Goal: Find contact information: Find contact information

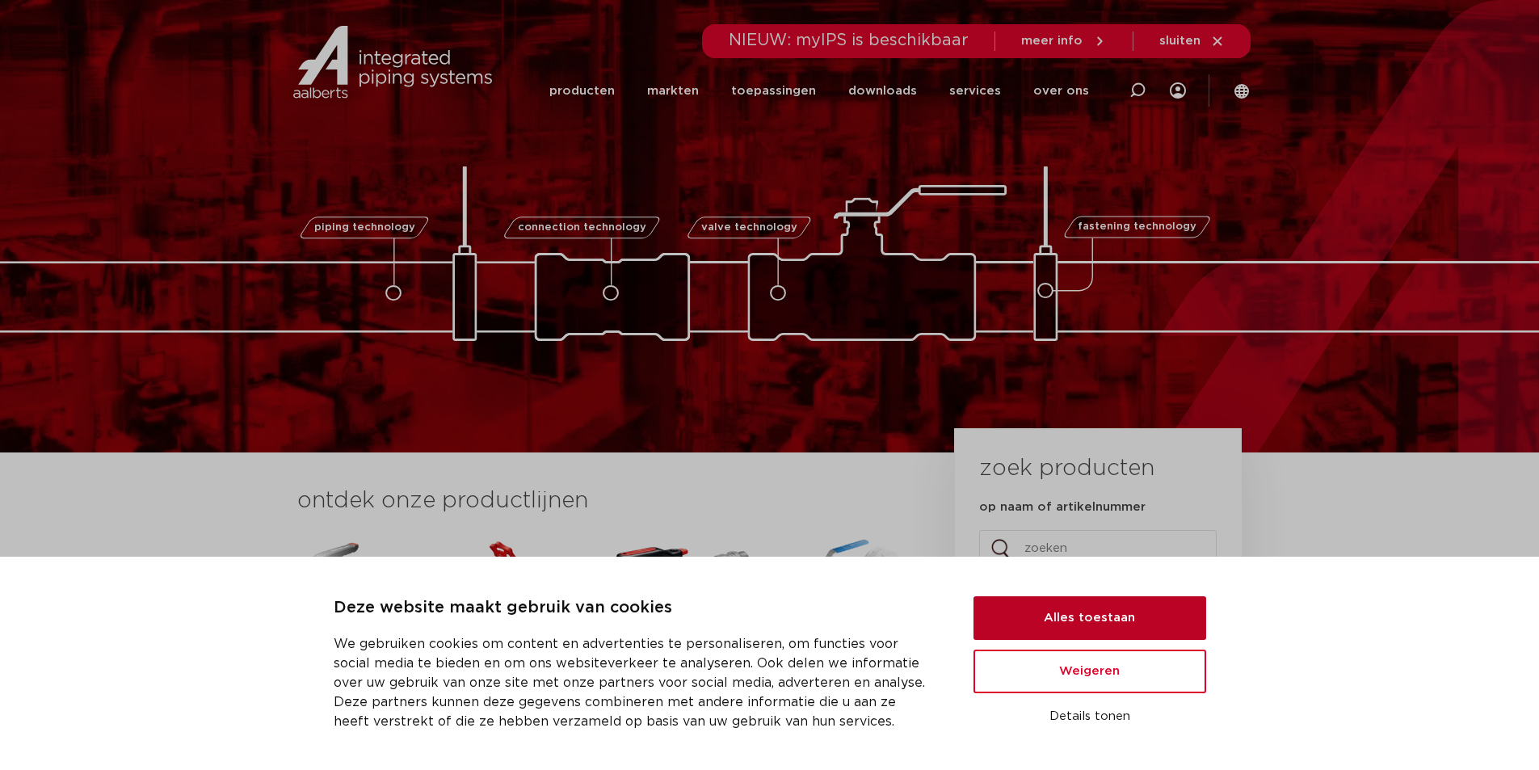
click at [1088, 617] on button "Alles toestaan" at bounding box center [1090, 618] width 233 height 44
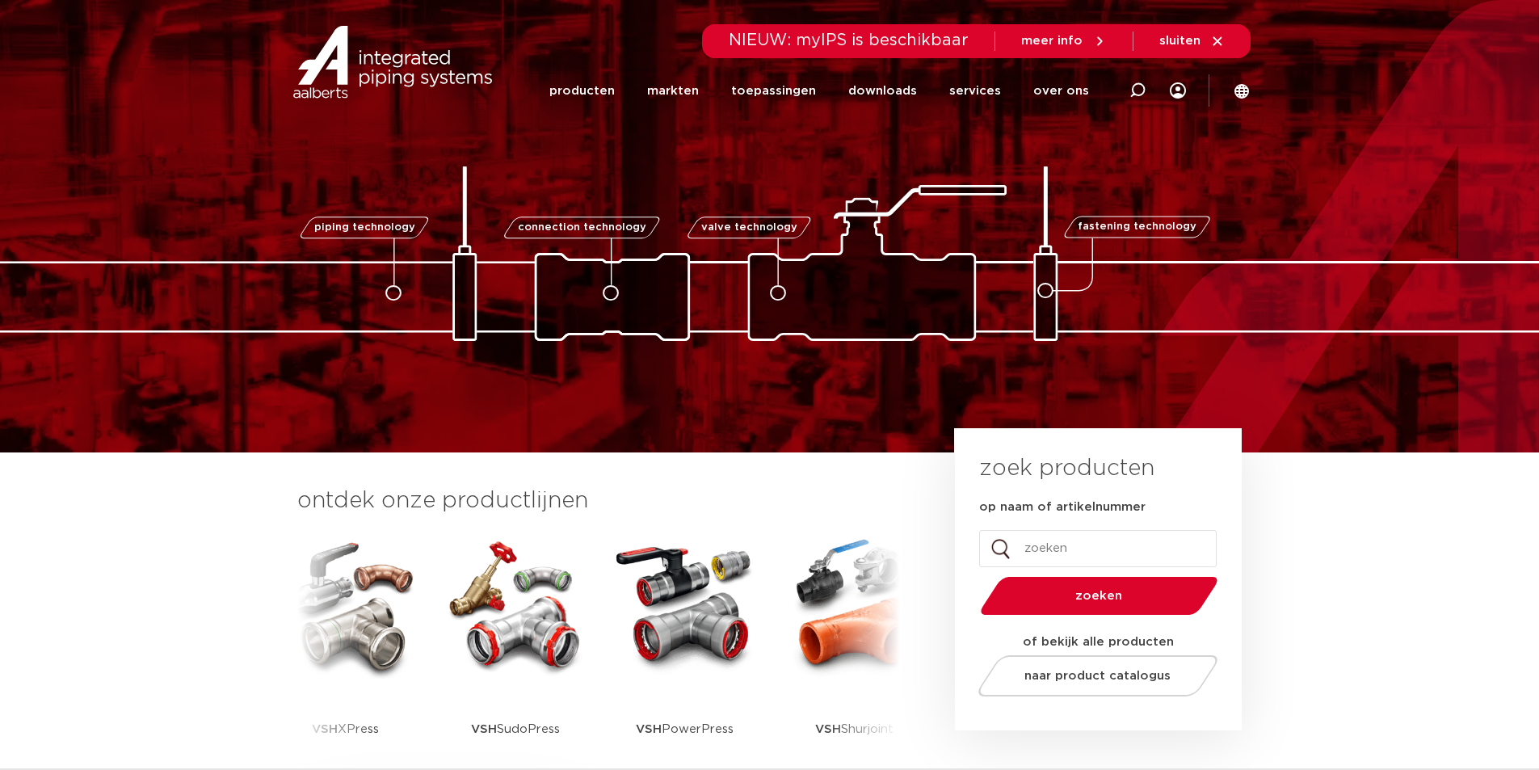
click at [1367, 635] on section "ontdek onze productlijnen VSH SmartPress VSH XPress VSH SudoPress VSH PowerPres…" at bounding box center [769, 642] width 1539 height 381
click at [1069, 94] on link "over ons" at bounding box center [1061, 90] width 56 height 65
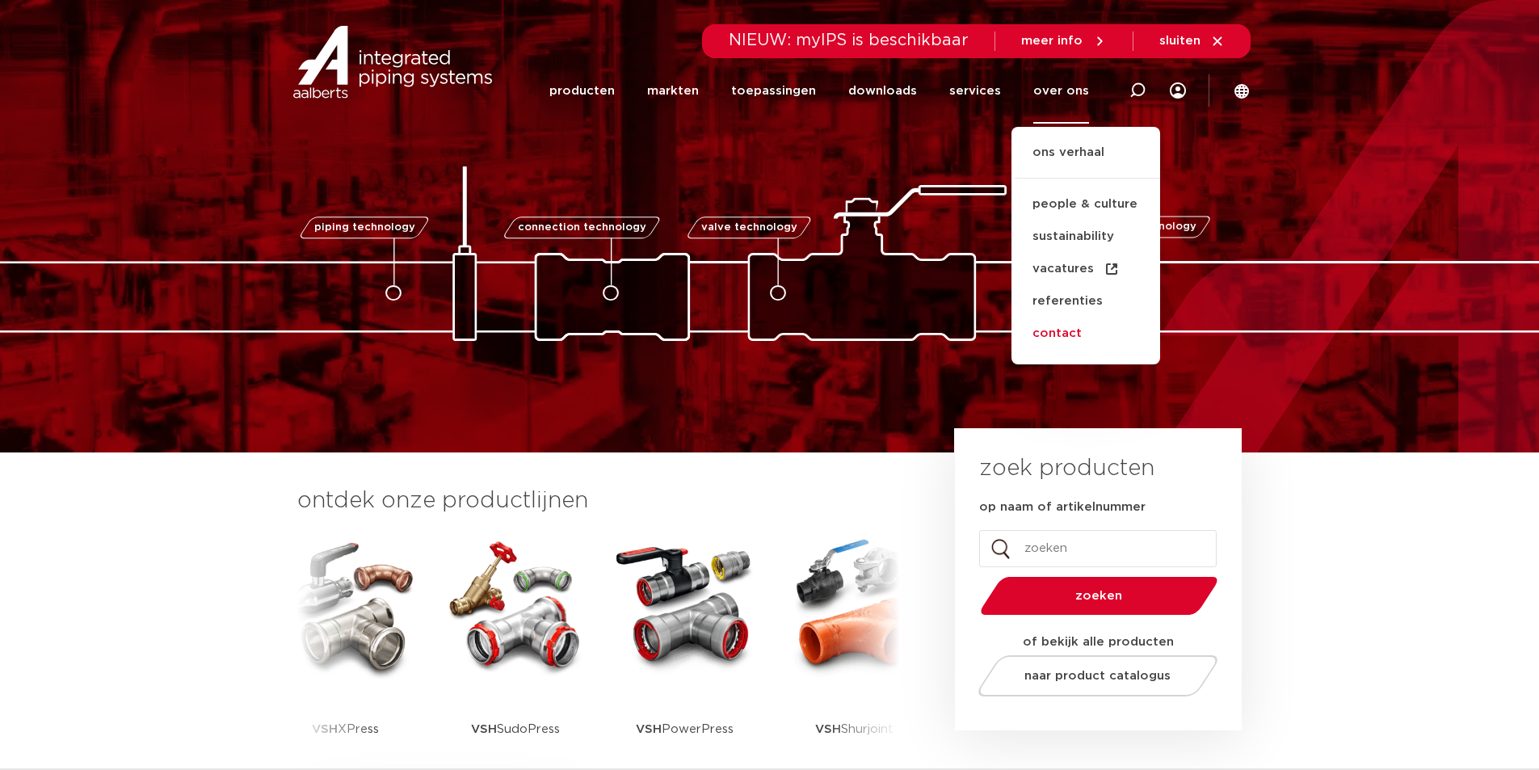
click at [1068, 336] on link "contact" at bounding box center [1086, 334] width 149 height 32
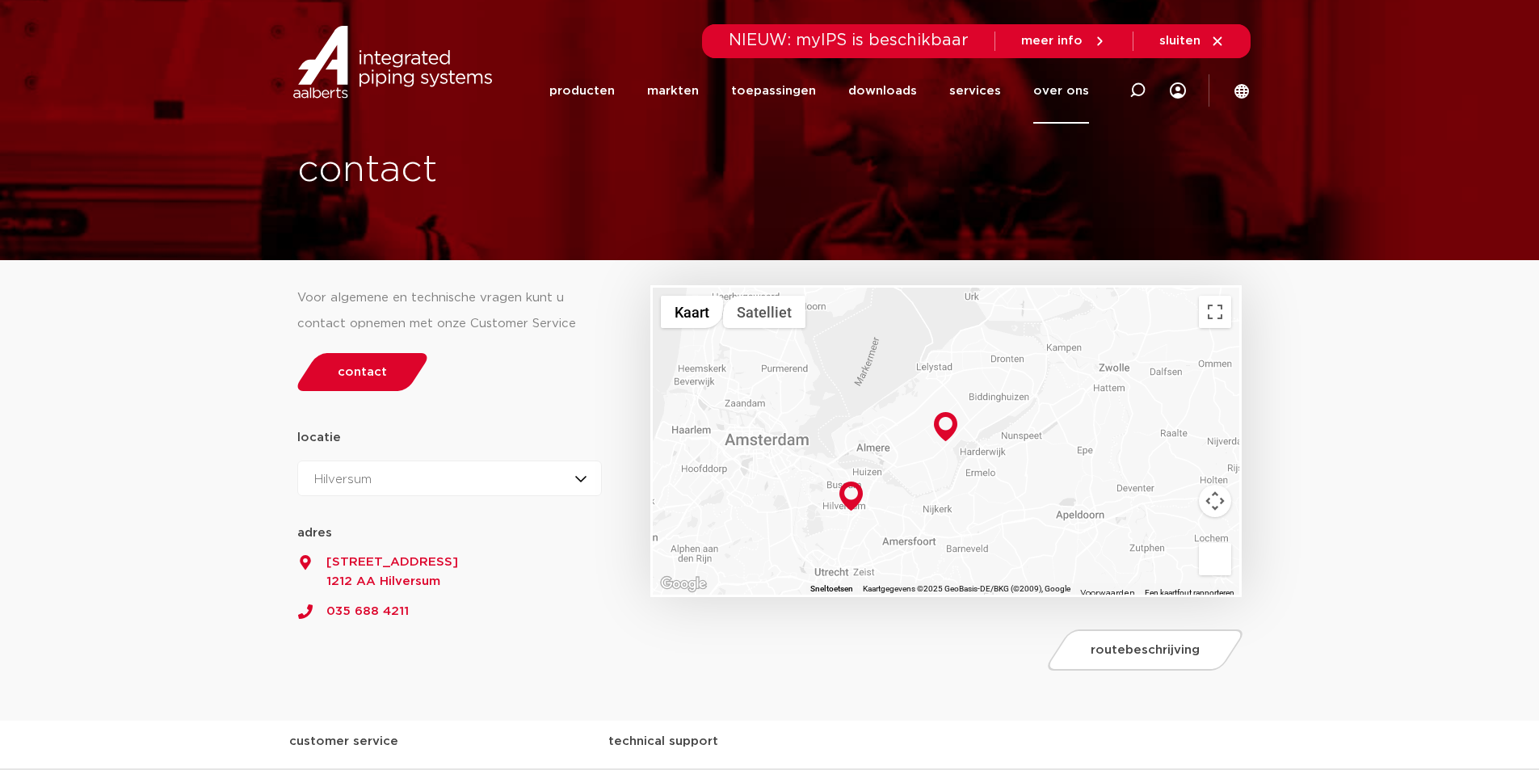
click at [494, 477] on div "Hilversum Hilversum Zeewolde" at bounding box center [449, 479] width 305 height 36
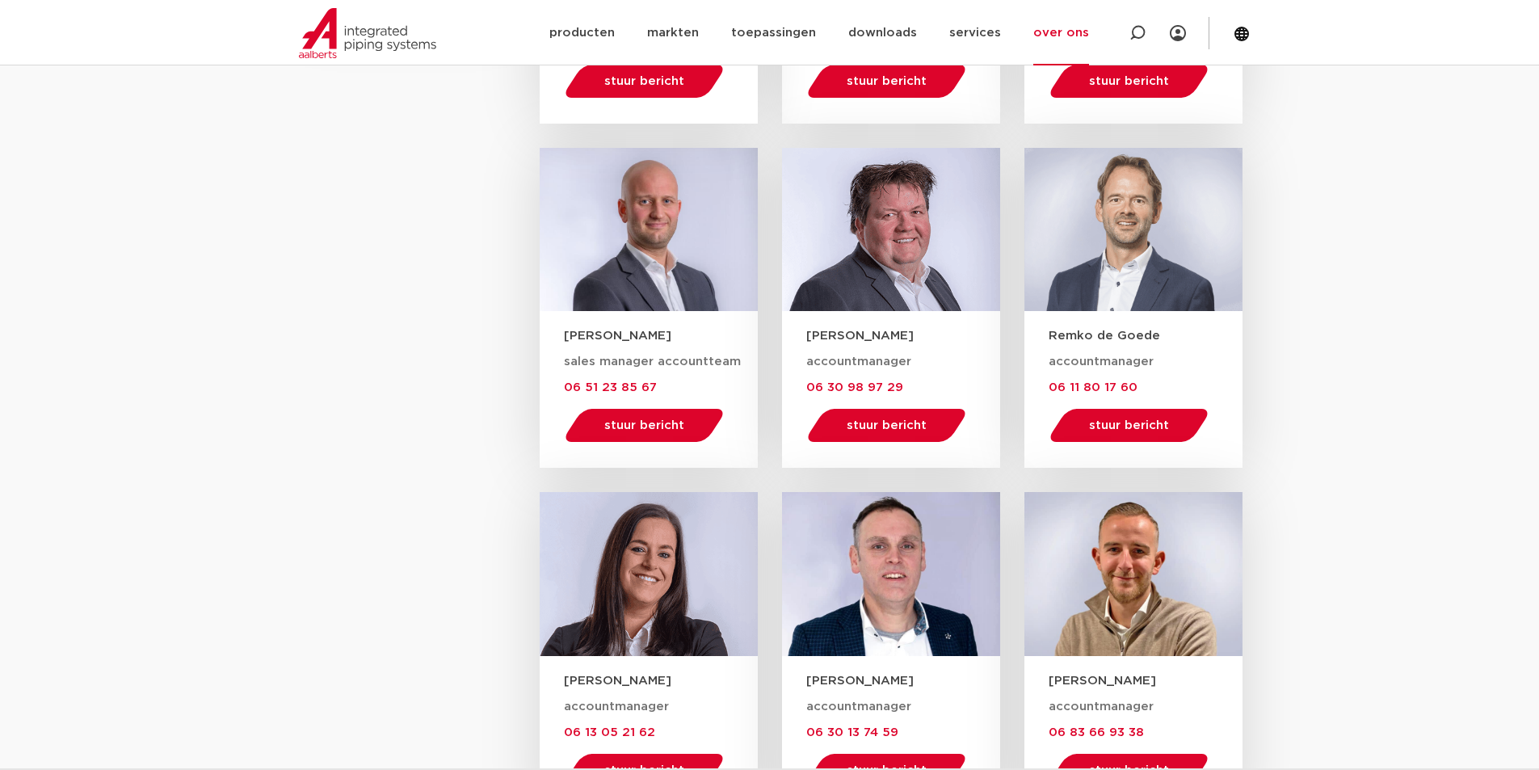
scroll to position [1638, 0]
